Goal: Navigation & Orientation: Find specific page/section

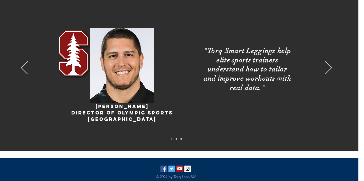
scroll to position [982, 6]
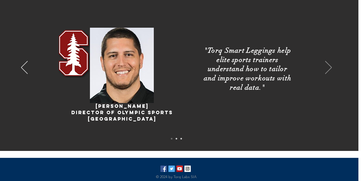
click at [328, 69] on icon "Next" at bounding box center [328, 67] width 7 height 13
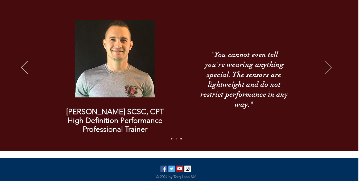
click at [328, 69] on icon "Next" at bounding box center [328, 67] width 7 height 13
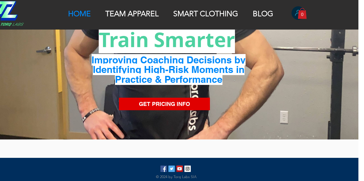
scroll to position [43, 6]
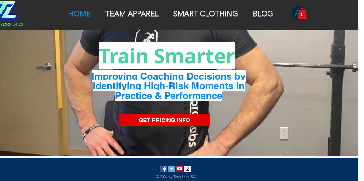
click at [150, 17] on p "TEAM APPAREL" at bounding box center [132, 13] width 58 height 9
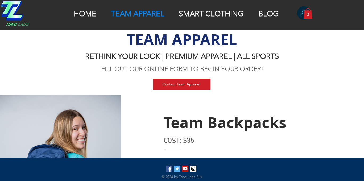
click at [219, 8] on div at bounding box center [182, 15] width 364 height 30
click at [221, 11] on p "SMART CLOTHING" at bounding box center [211, 13] width 70 height 9
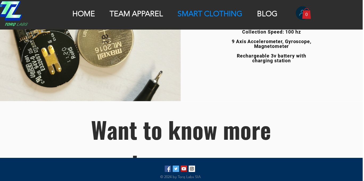
scroll to position [1109, 1]
